Goal: Transaction & Acquisition: Purchase product/service

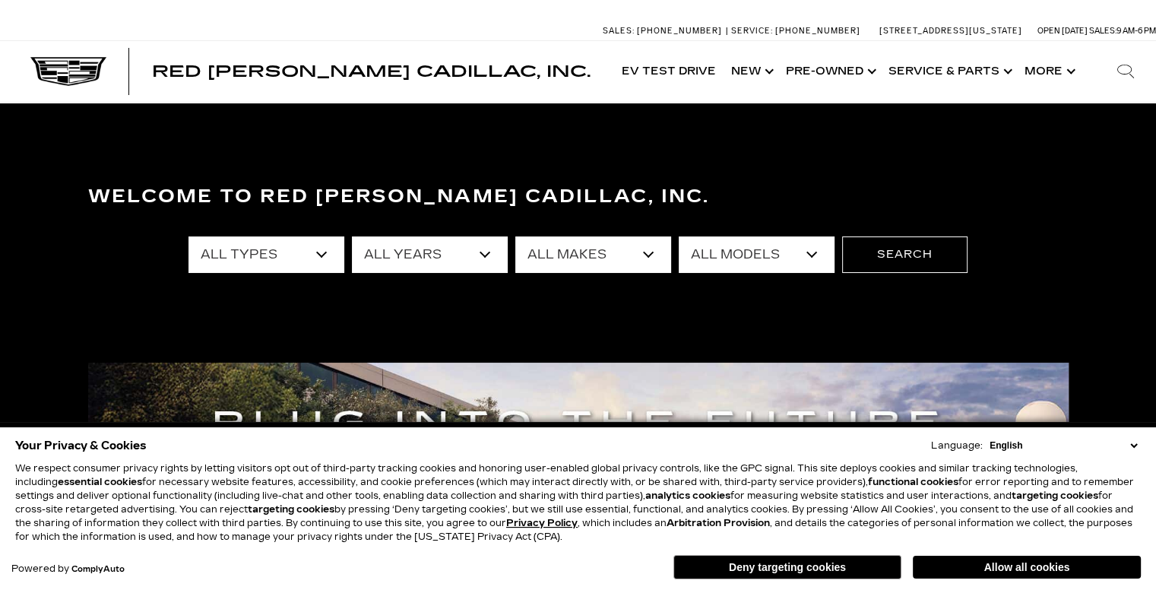
click at [1131, 446] on select "English Spanish / Español English / United Kingdom Korean / 한국어 Vietnamese / Ti…" at bounding box center [1063, 446] width 155 height 14
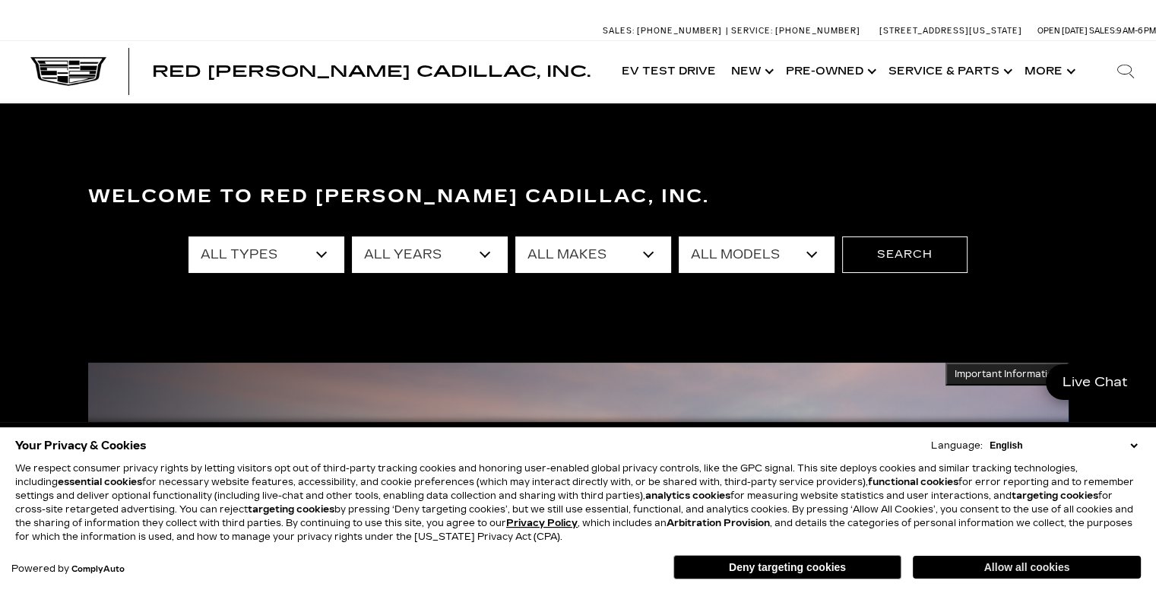
click at [989, 569] on button "Allow all cookies" at bounding box center [1027, 567] width 228 height 23
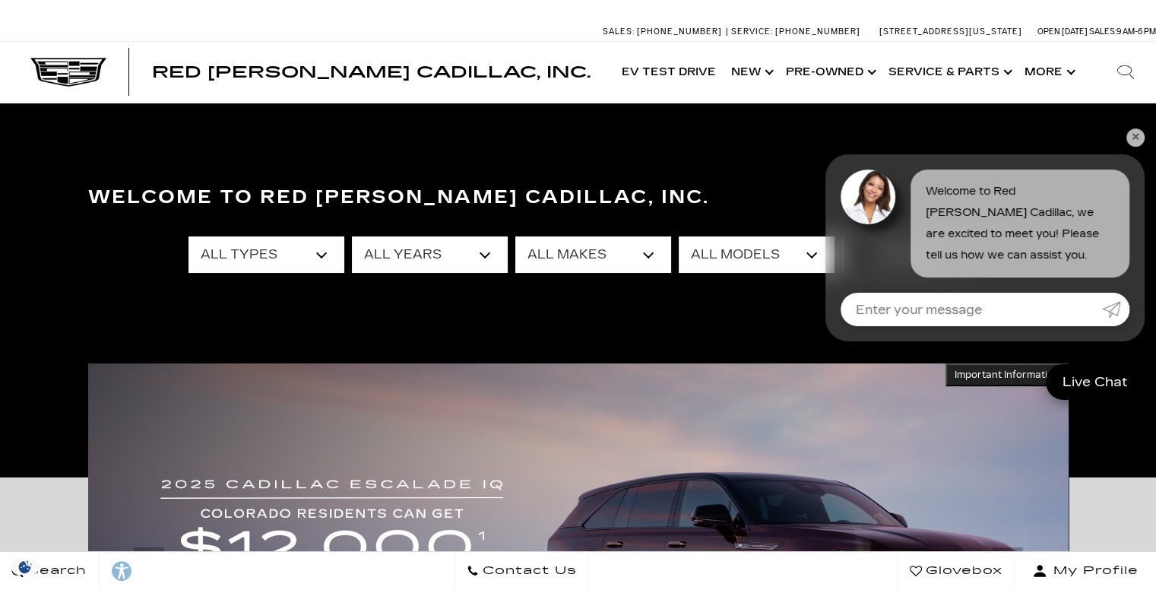
click at [315, 267] on select "All Types New Used Certified Used Demo" at bounding box center [267, 254] width 156 height 36
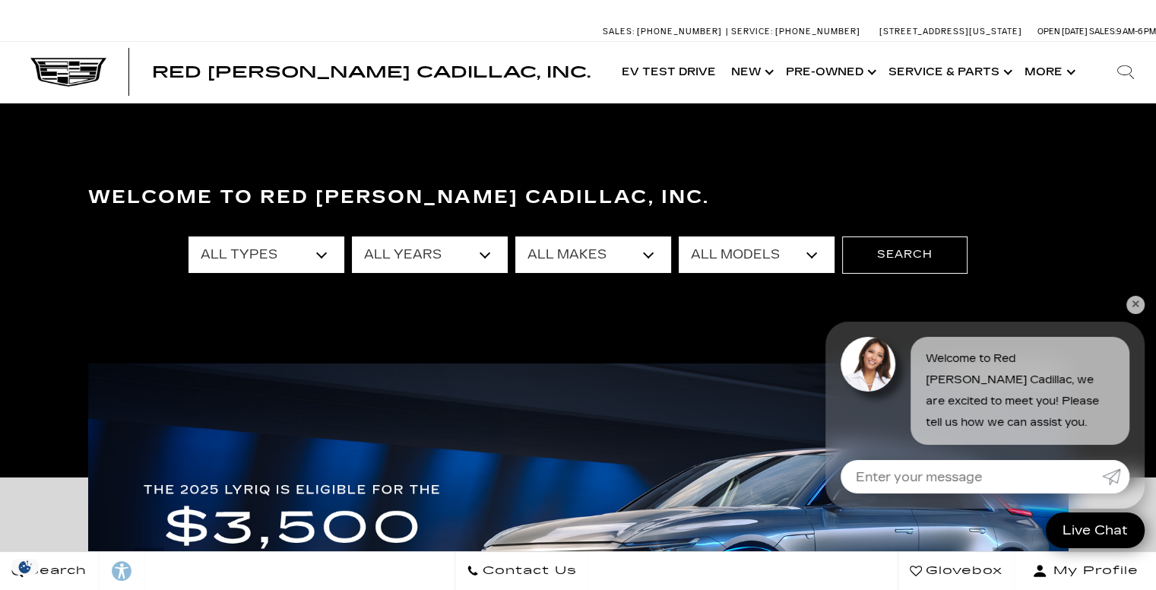
click at [315, 267] on select "All Types New Used Certified Used Demo" at bounding box center [267, 254] width 156 height 36
click at [486, 257] on select "All Years 2026 2025 2024 2023 2022 2021 2020 2019 2018 2017 2016 2015 2011 2008" at bounding box center [430, 254] width 156 height 36
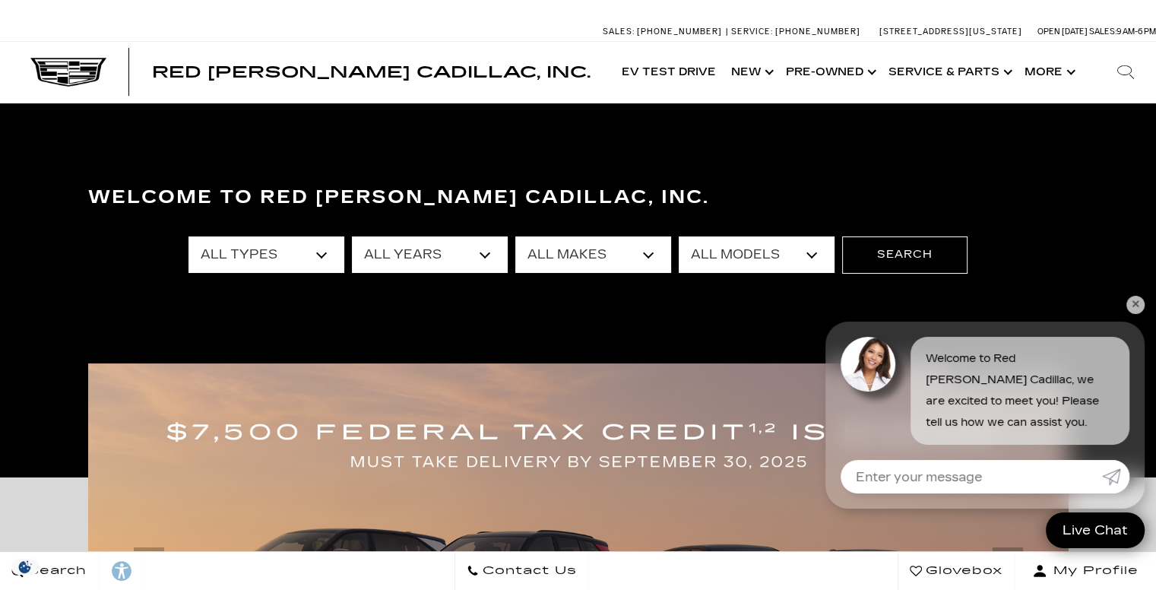
click at [653, 252] on select "All Makes Audi BMW Buick Cadillac Chevrolet Ford Honda Jeep Land Rover Lexus Me…" at bounding box center [593, 254] width 156 height 36
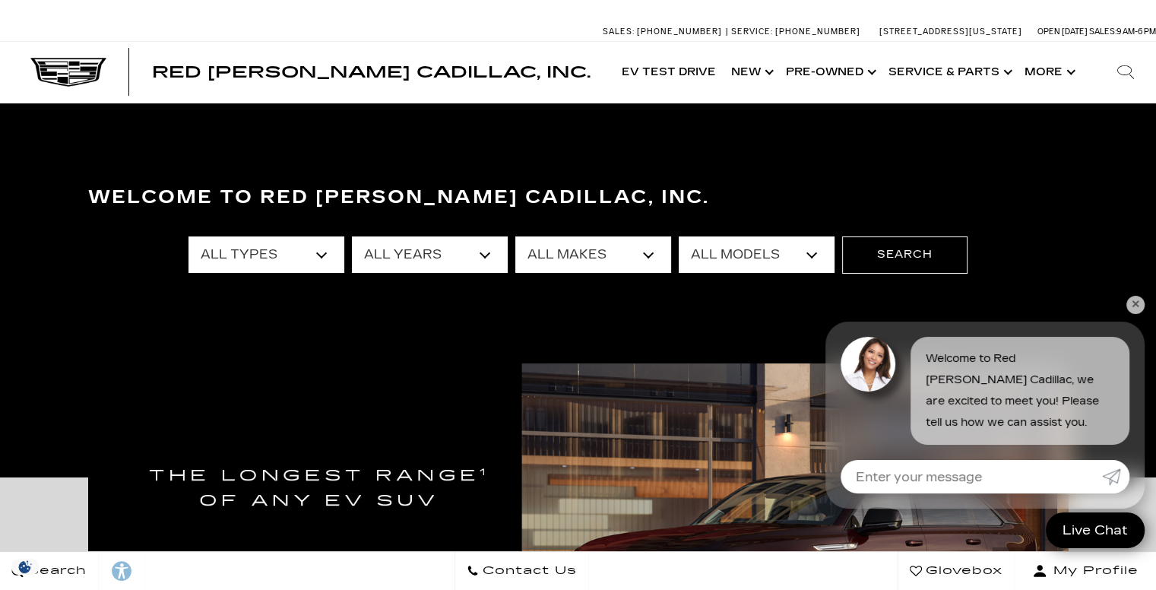
select select "Cadillac"
click at [515, 236] on select "All Makes Audi BMW Buick Cadillac Chevrolet Ford Honda Jeep Land Rover Lexus Me…" at bounding box center [593, 254] width 156 height 36
click at [810, 255] on select "All Models CT4 CT5 DTS Escalade Escalade ESV ESCALADE IQ ESCALADE IQL LYRIQ OPT…" at bounding box center [757, 254] width 156 height 36
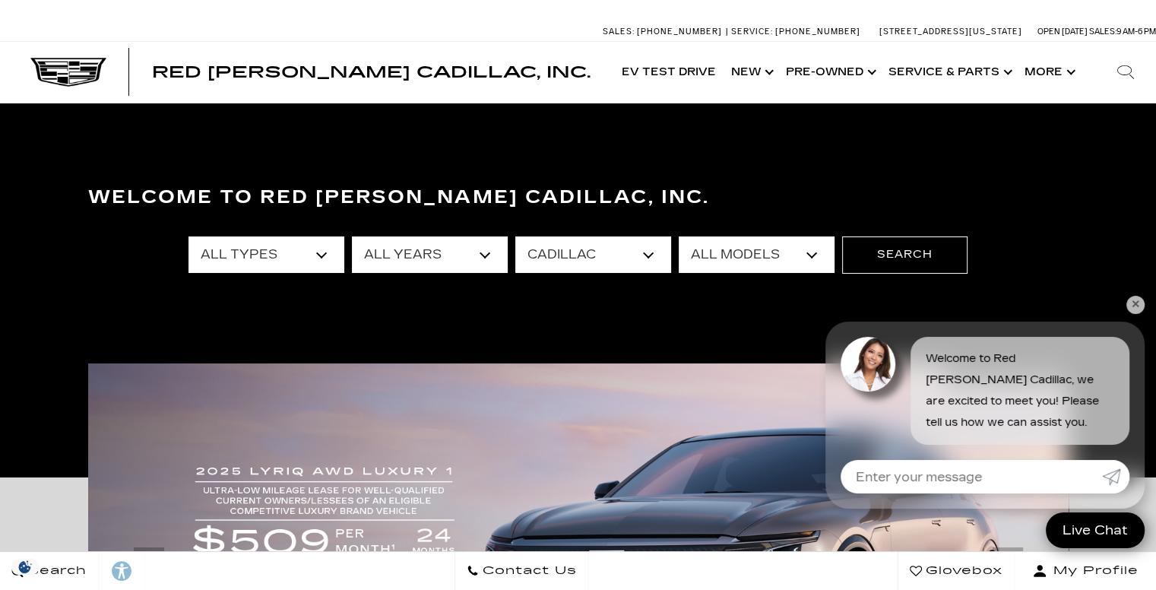
click at [812, 256] on select "All Models CT4 CT5 DTS Escalade Escalade ESV ESCALADE IQ ESCALADE IQL LYRIQ OPT…" at bounding box center [757, 254] width 156 height 36
select select "XT6"
click at [679, 236] on select "All Models CT4 CT5 DTS Escalade Escalade ESV ESCALADE IQ ESCALADE IQL LYRIQ OPT…" at bounding box center [757, 254] width 156 height 36
click at [942, 251] on button "Search" at bounding box center [904, 254] width 125 height 36
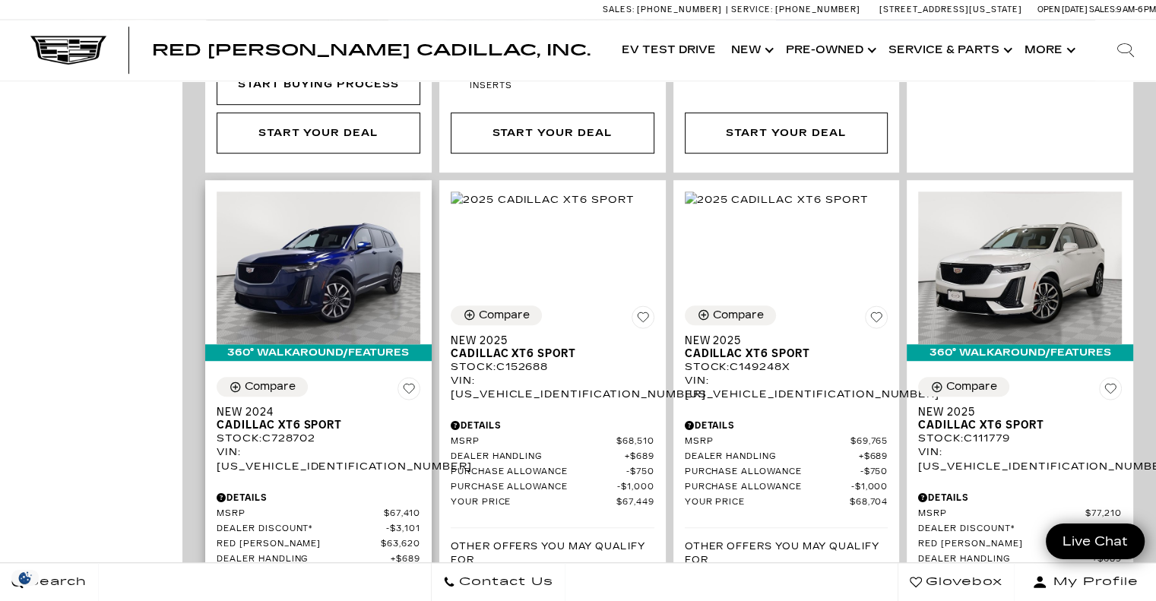
scroll to position [1025, 0]
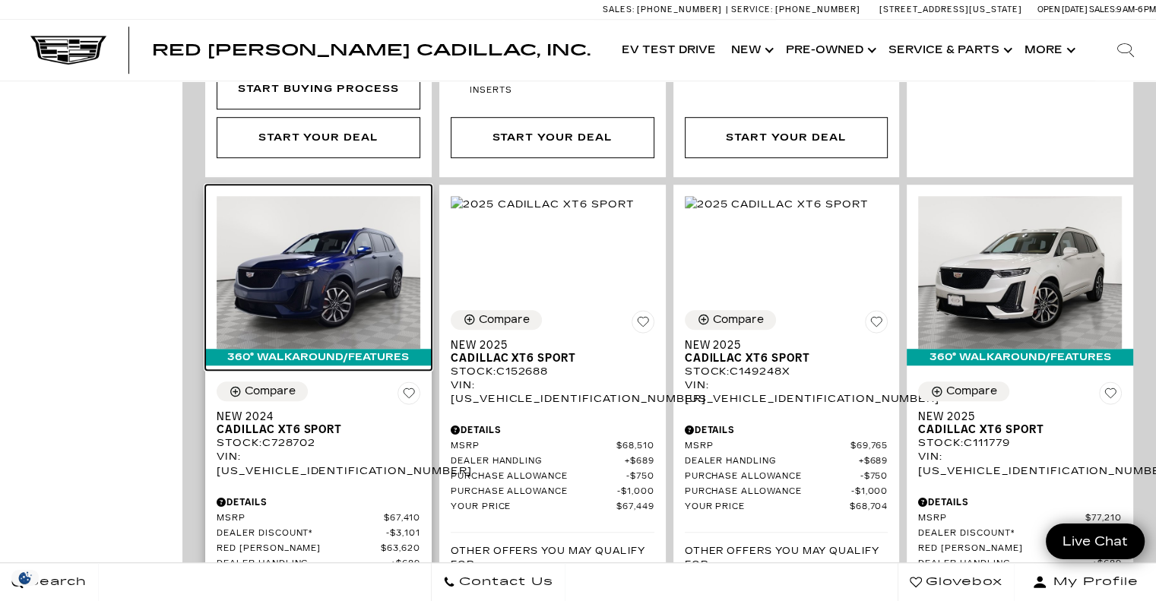
click at [326, 229] on img at bounding box center [319, 272] width 204 height 153
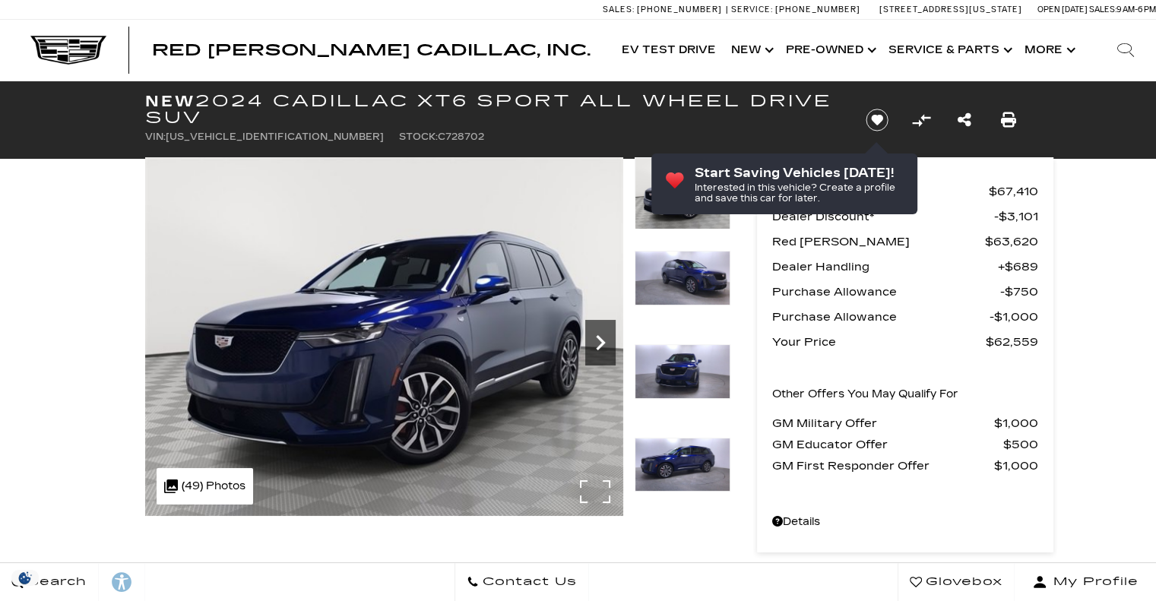
click at [598, 345] on icon "Next" at bounding box center [600, 343] width 30 height 30
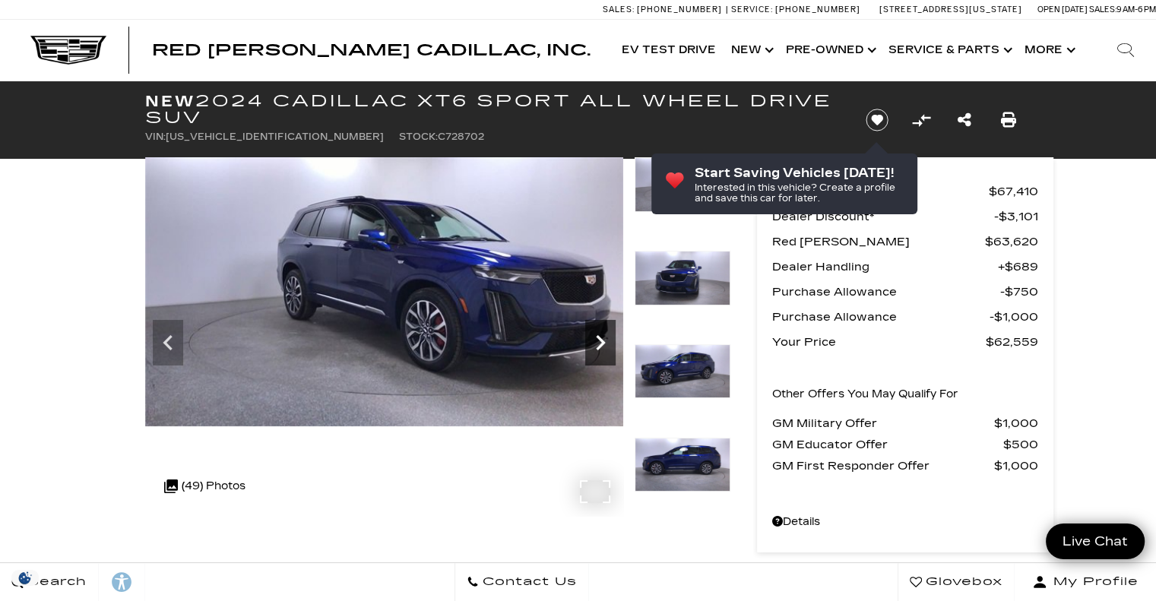
click at [598, 345] on icon "Next" at bounding box center [600, 343] width 30 height 30
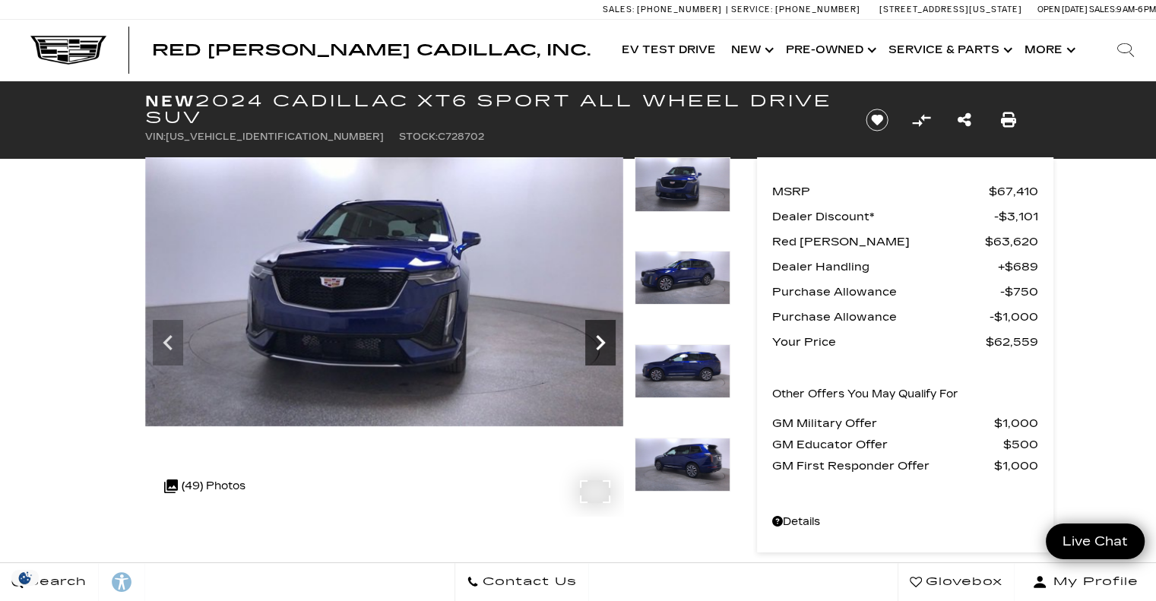
click at [598, 345] on icon "Next" at bounding box center [600, 343] width 30 height 30
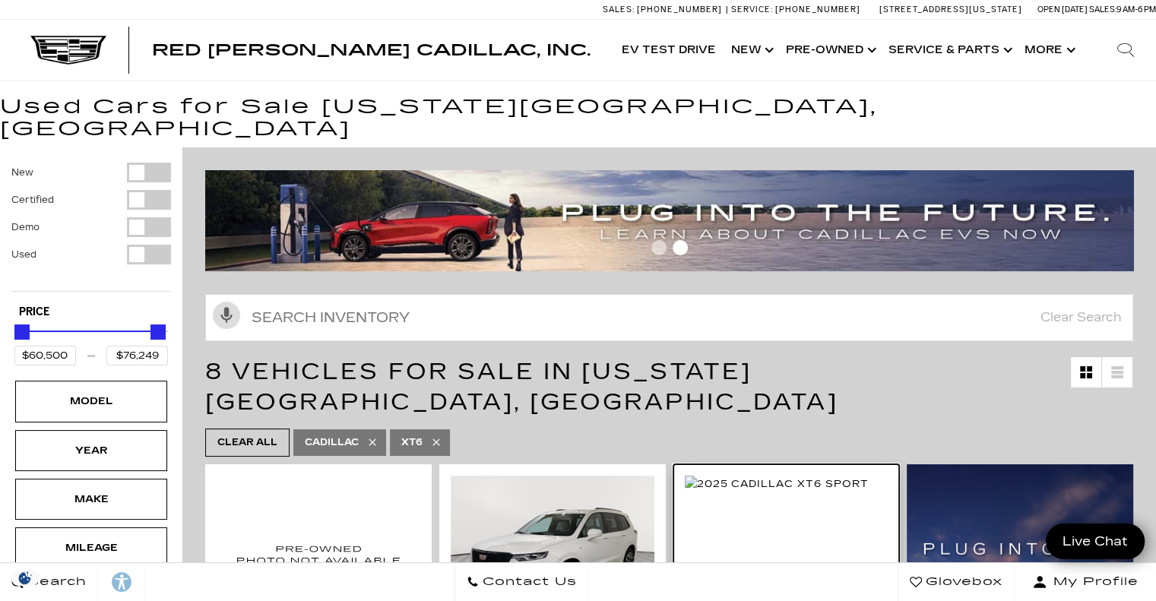
click at [779, 480] on img at bounding box center [777, 484] width 184 height 17
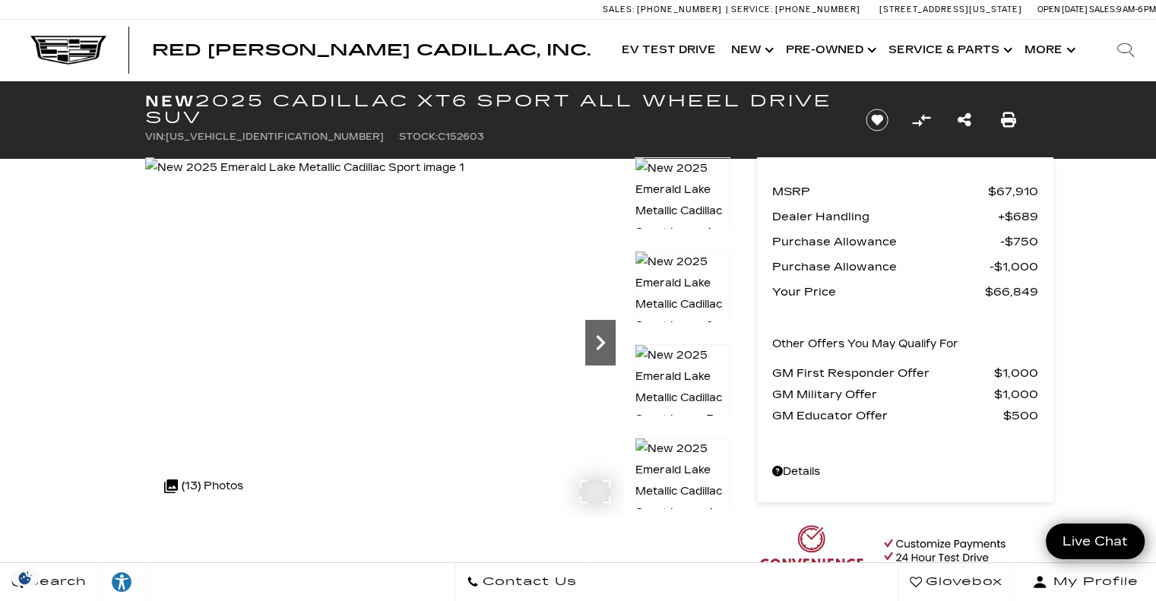
click at [608, 350] on icon "Next" at bounding box center [600, 343] width 30 height 30
click at [600, 336] on icon "Next" at bounding box center [600, 343] width 30 height 30
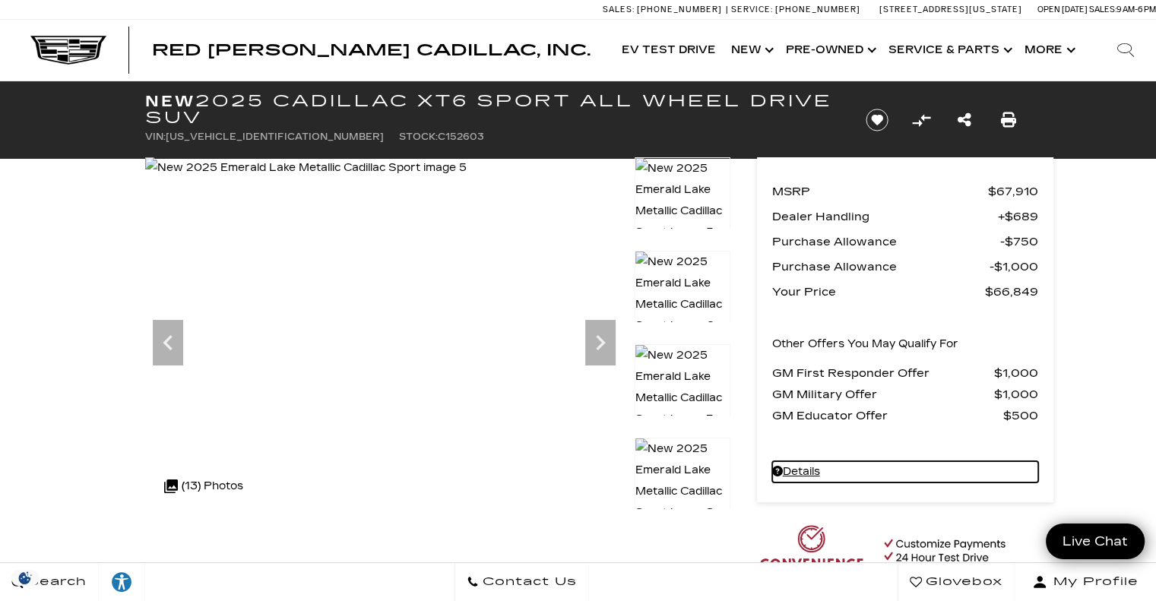
click at [806, 467] on link "Details - about pricing for: New 2025 Cadillac XT6 Sport All Wheel Drive SUV" at bounding box center [905, 471] width 266 height 21
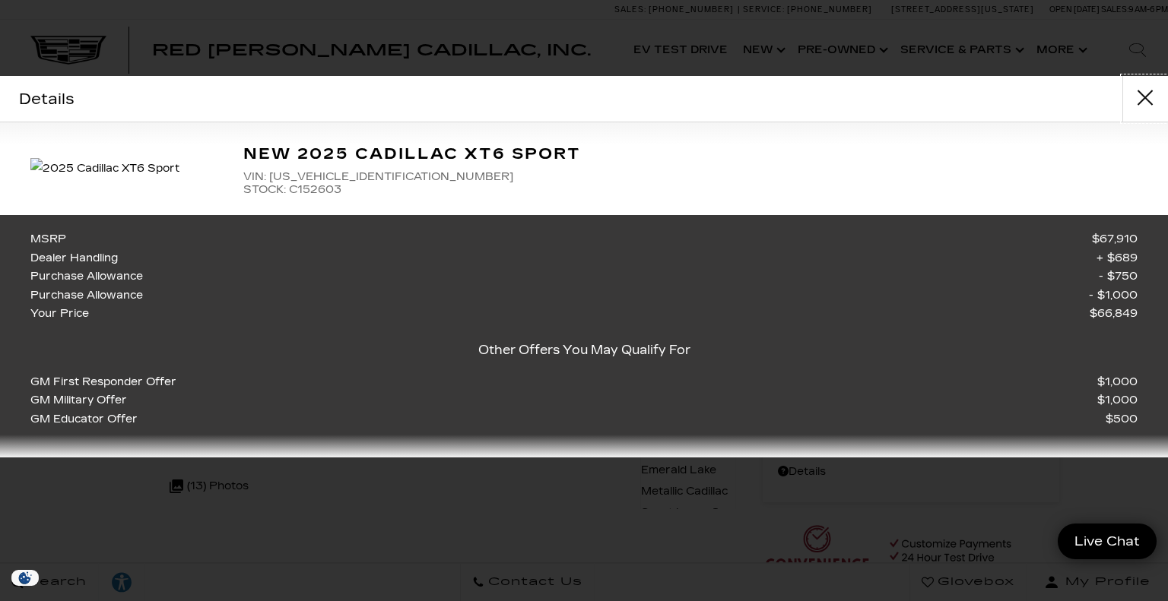
click at [1143, 93] on button "close" at bounding box center [1145, 99] width 46 height 46
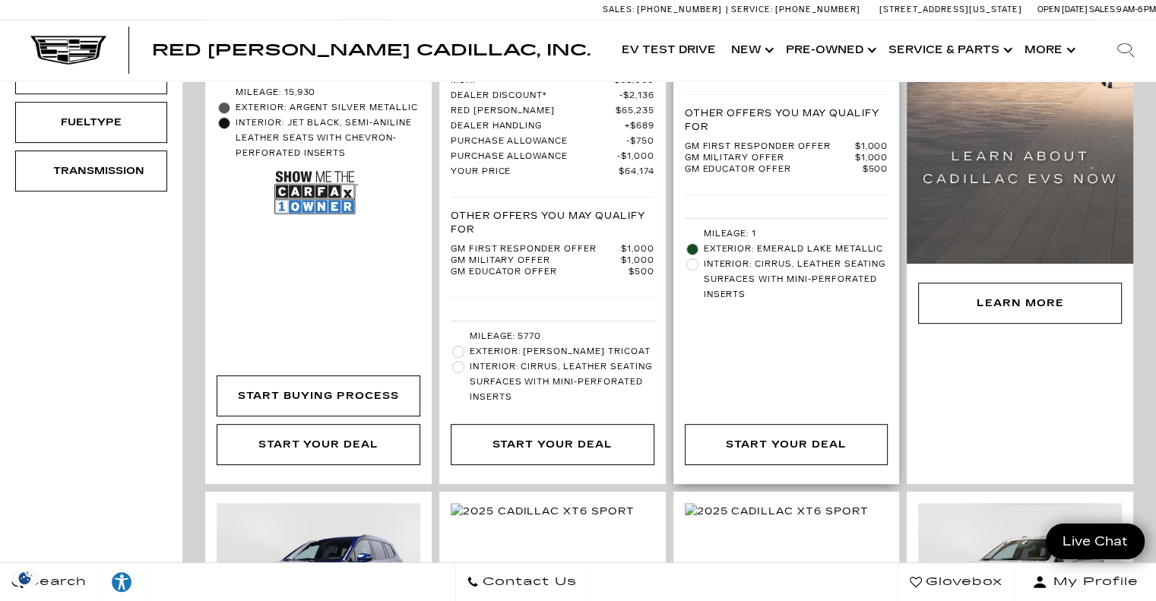
scroll to position [718, 0]
